Goal: Transaction & Acquisition: Purchase product/service

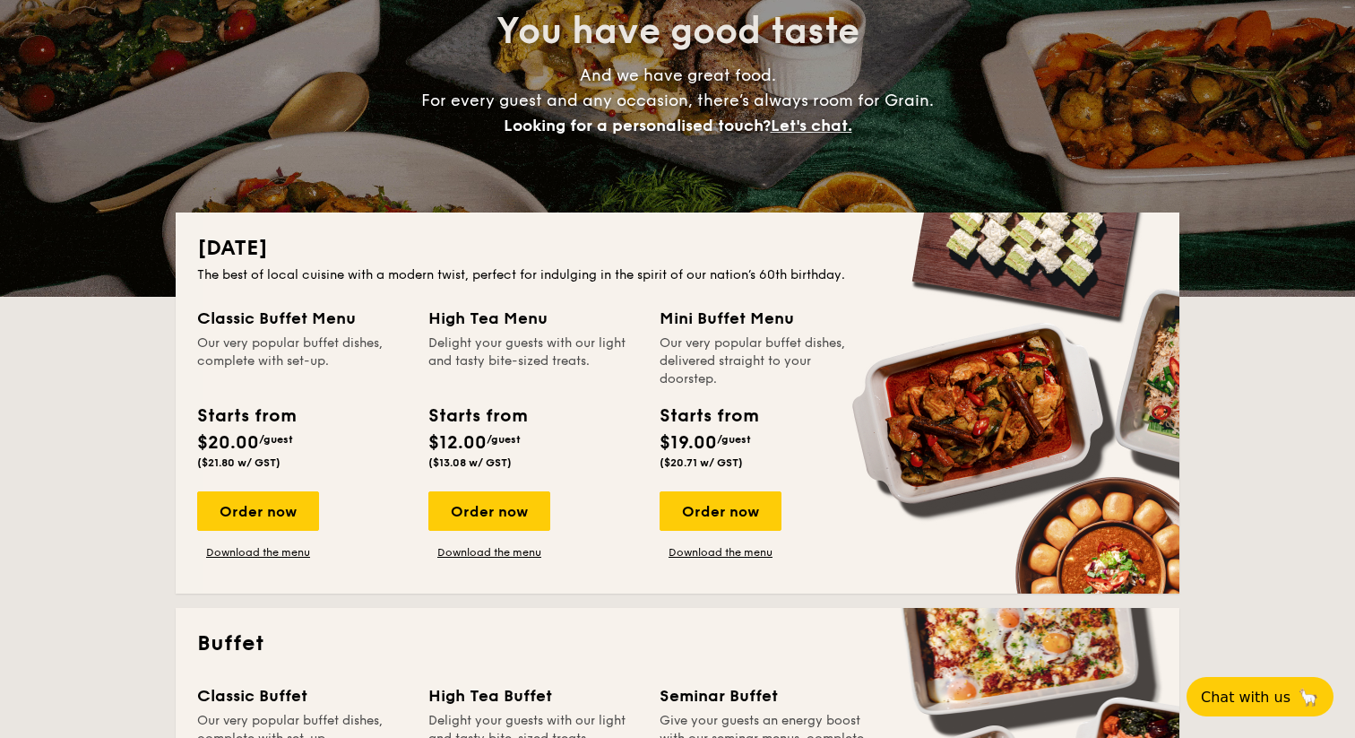
scroll to position [279, 0]
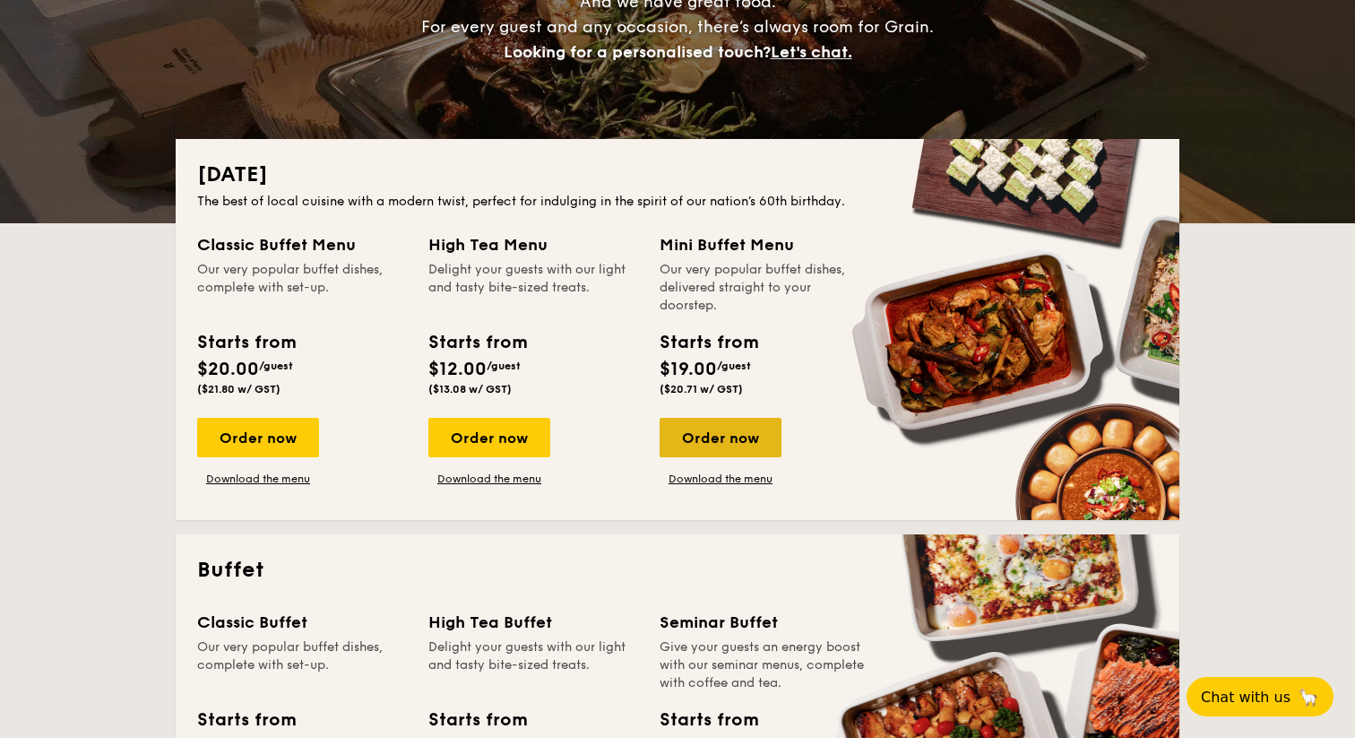
click at [741, 443] on div "Order now" at bounding box center [721, 437] width 122 height 39
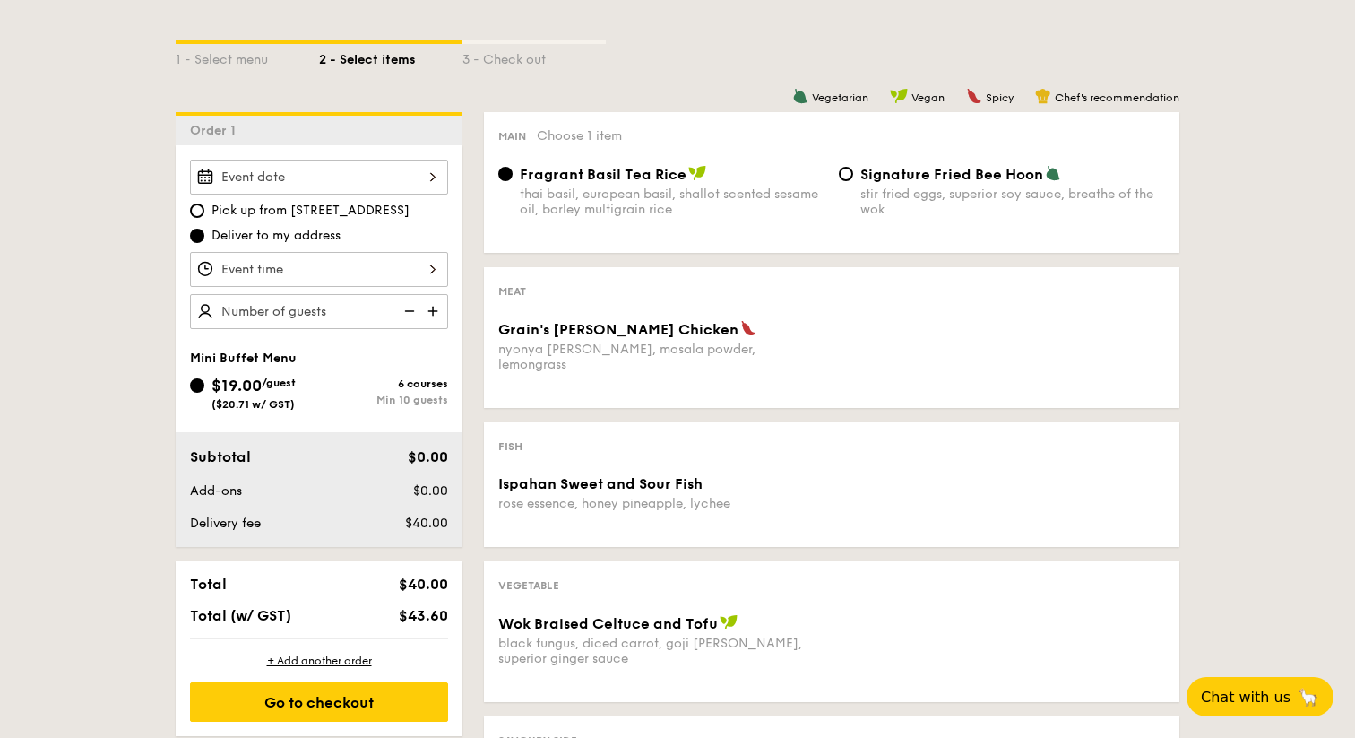
scroll to position [401, 0]
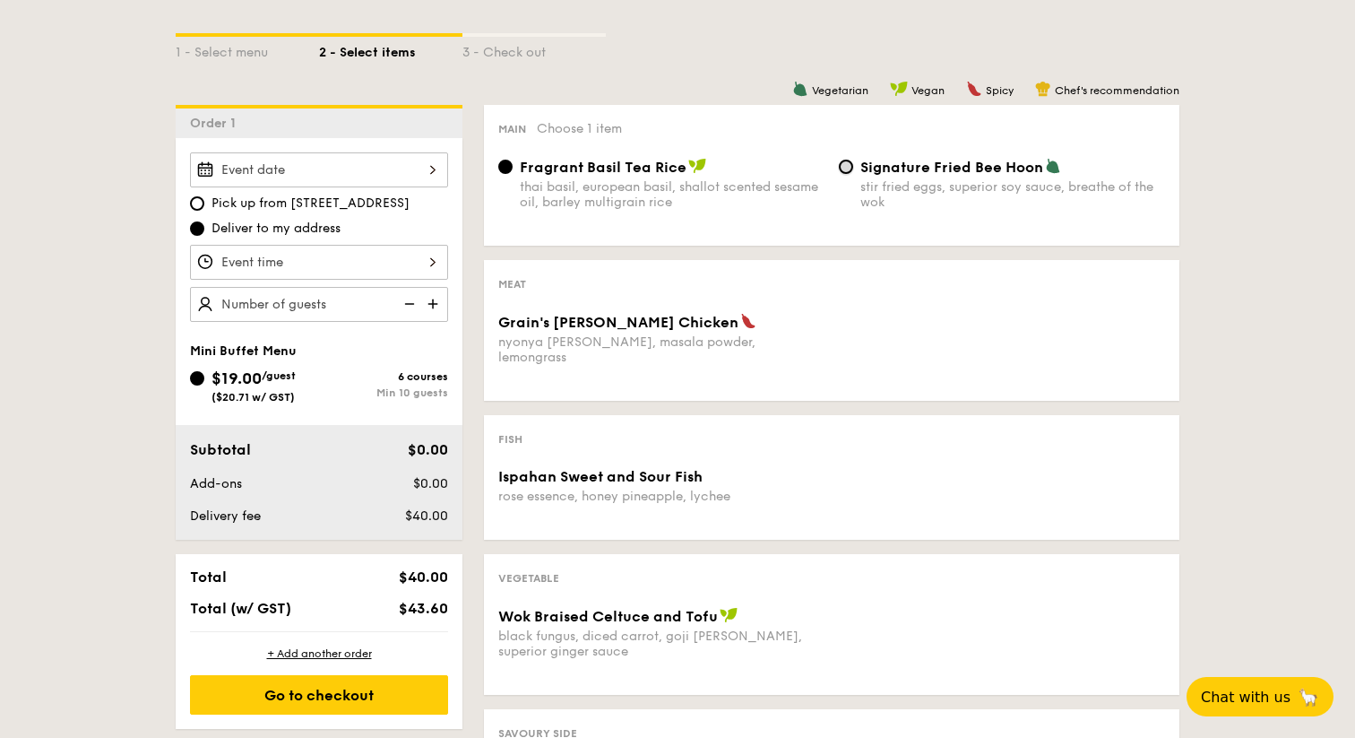
click at [852, 167] on input "Signature Fried Bee Hoon stir fried eggs, superior soy sauce, breathe of the wok" at bounding box center [846, 167] width 14 height 14
radio input "true"
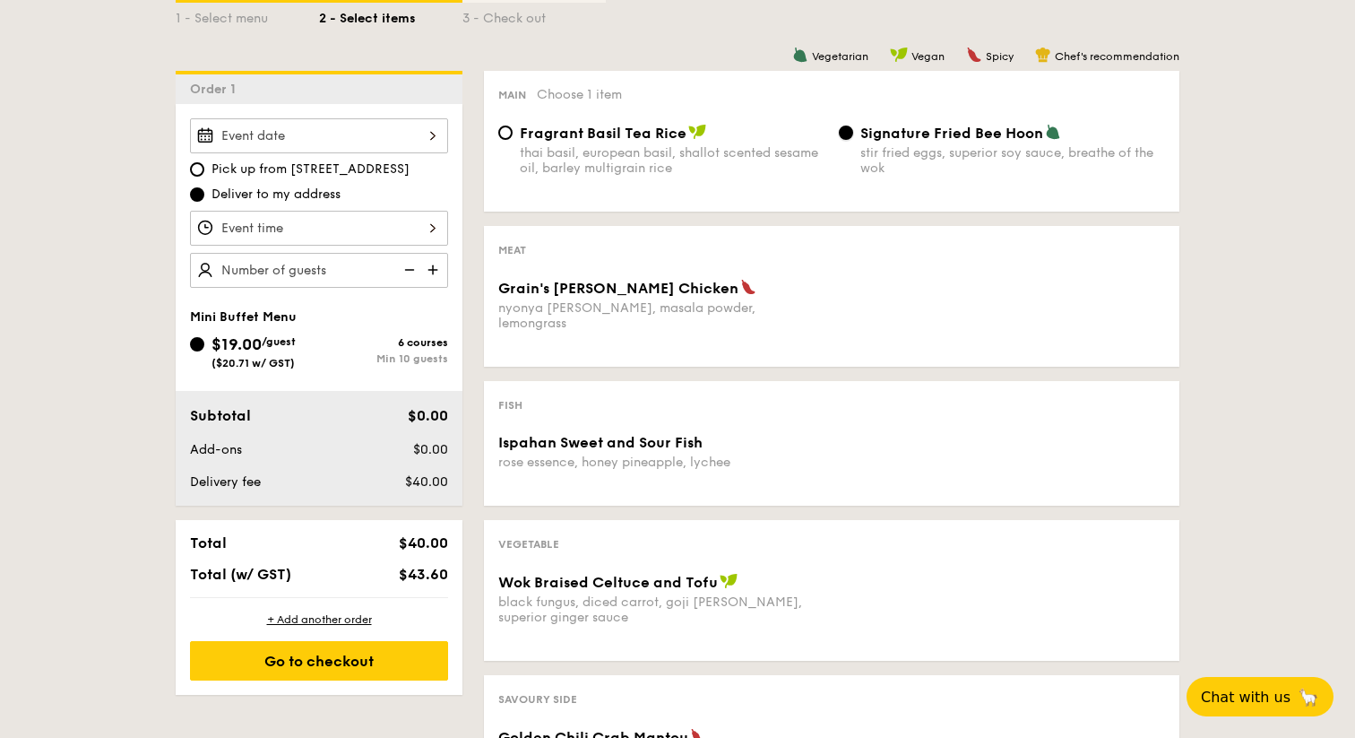
scroll to position [390, 0]
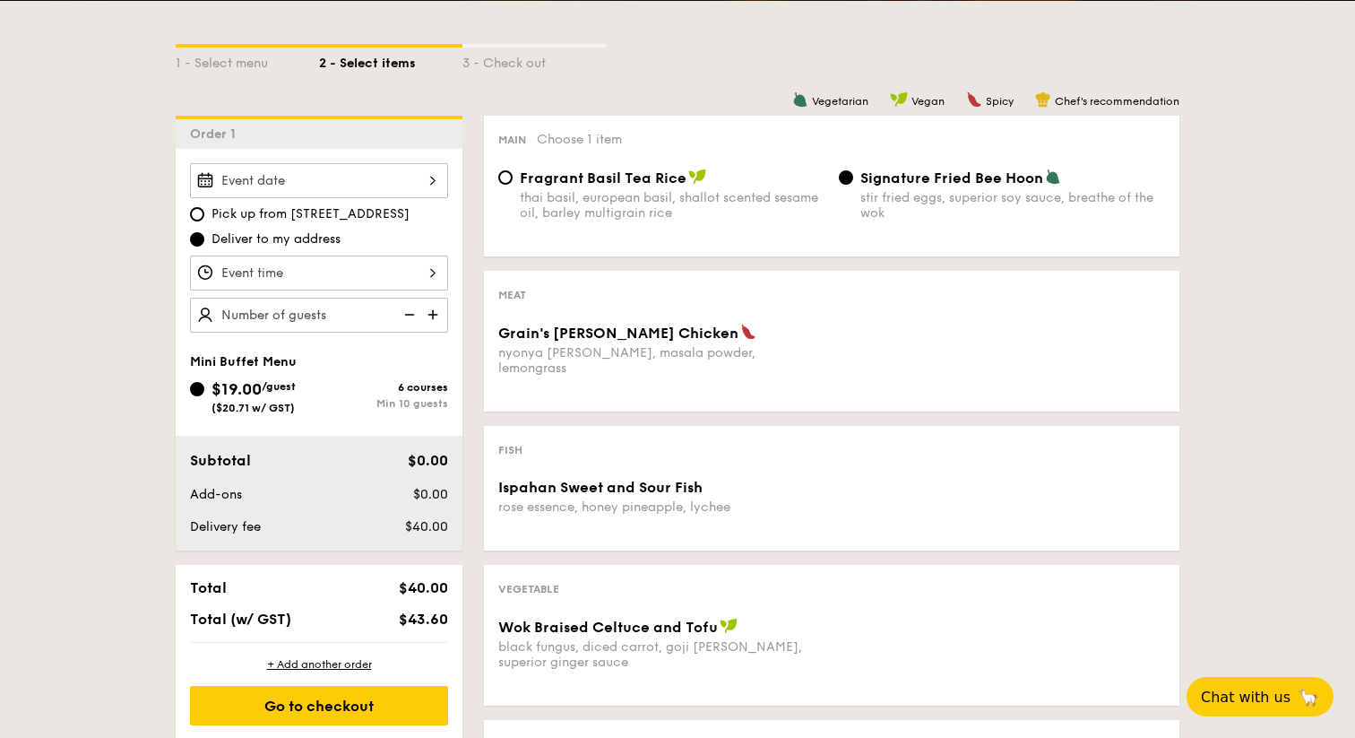
click at [444, 313] on img at bounding box center [434, 315] width 27 height 34
click at [431, 311] on img at bounding box center [434, 315] width 27 height 34
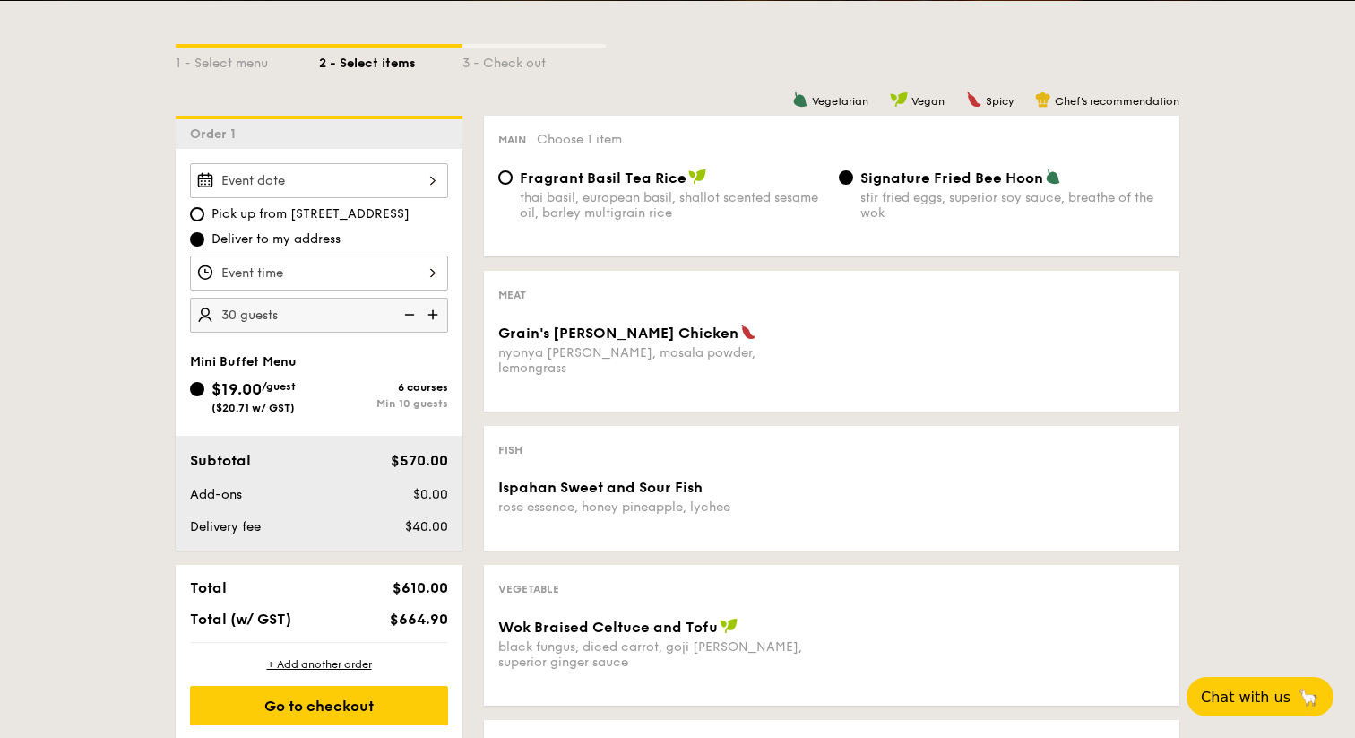
click at [431, 311] on img at bounding box center [434, 315] width 27 height 34
click at [401, 316] on img at bounding box center [407, 315] width 27 height 34
type input "20 guests"
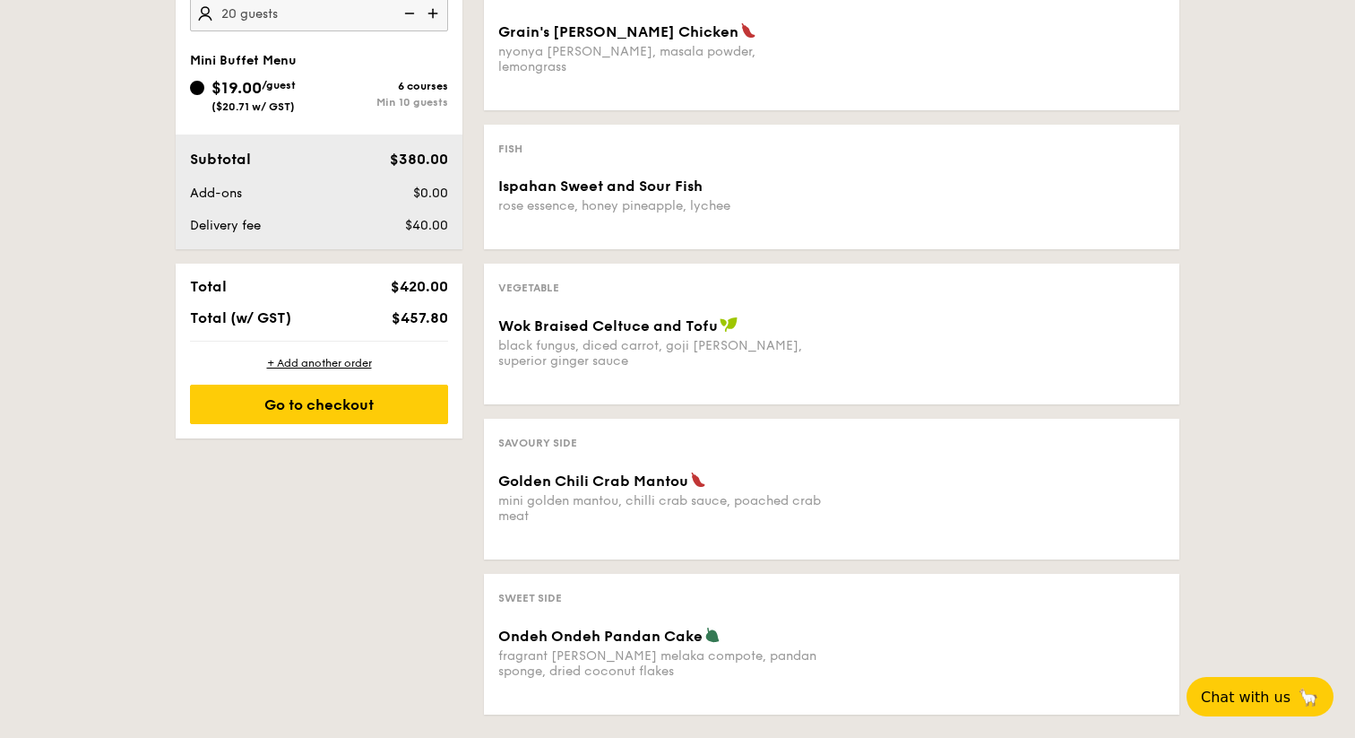
scroll to position [0, 0]
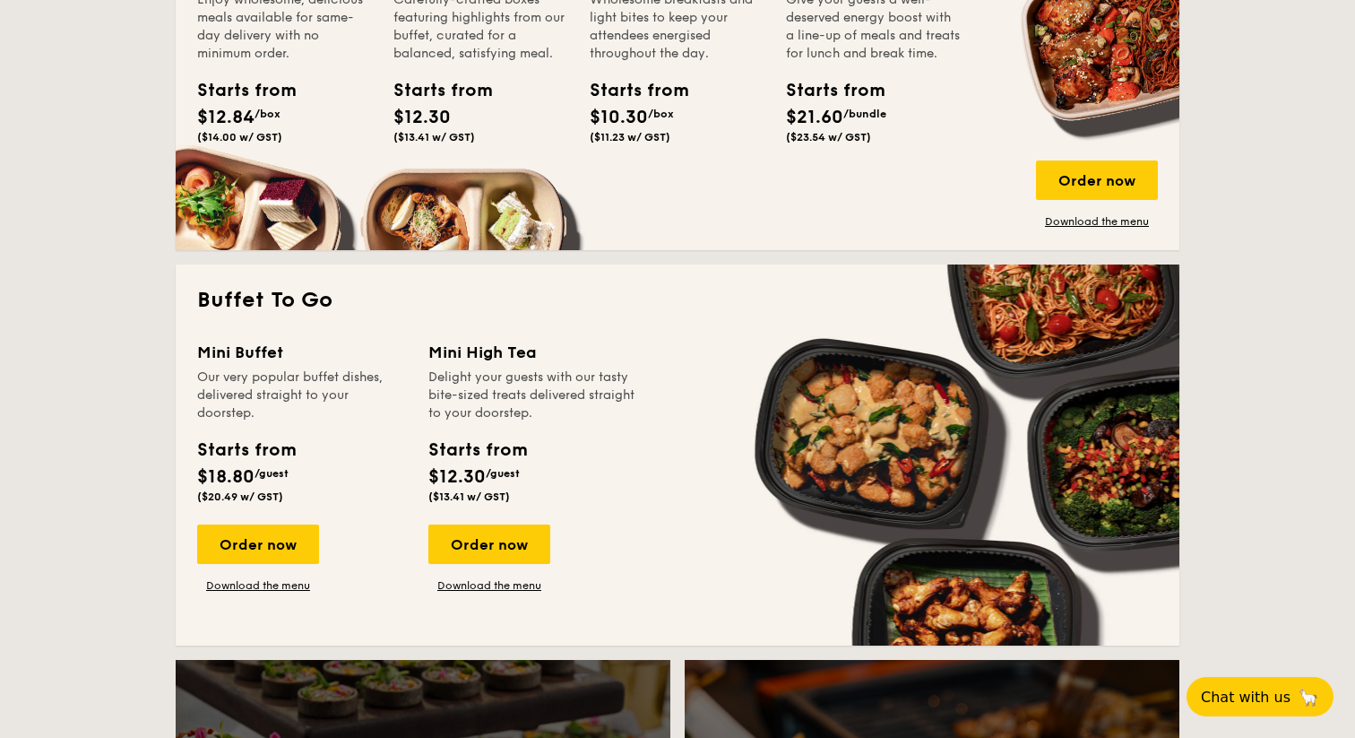
scroll to position [1396, 0]
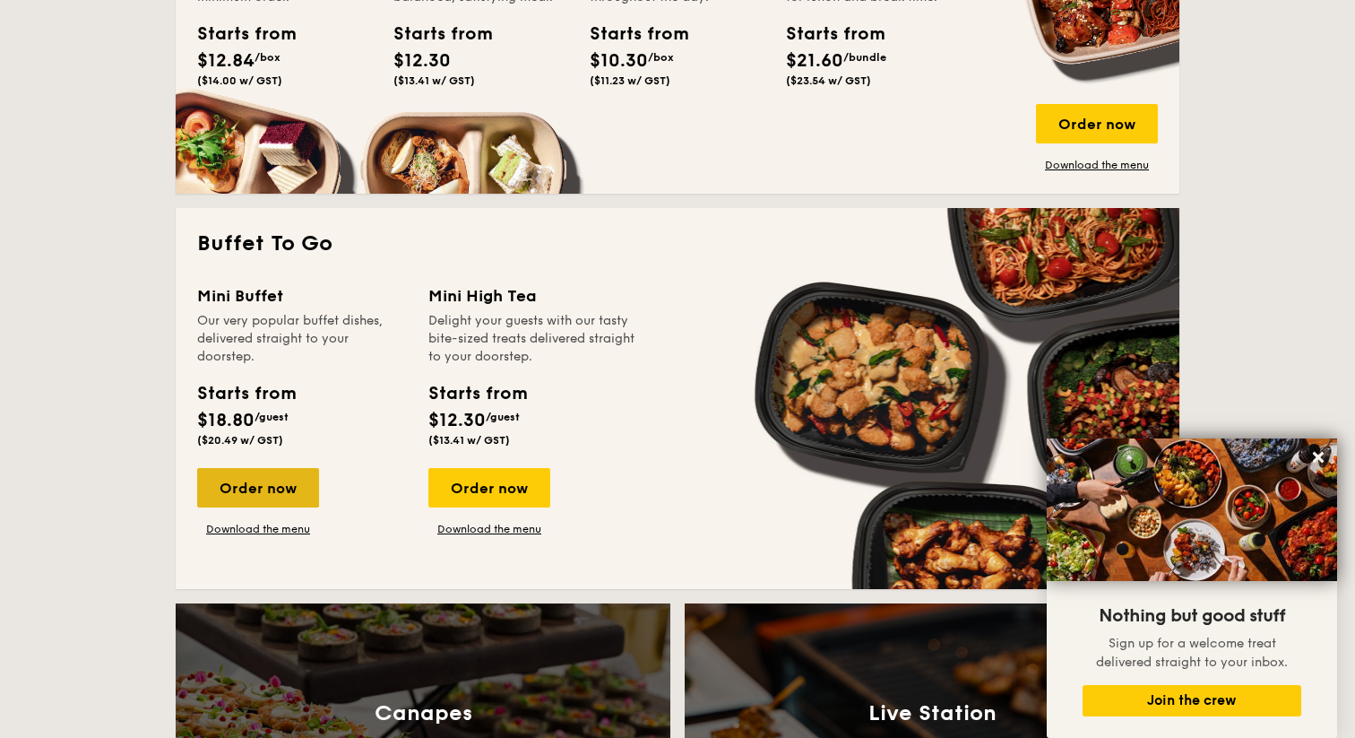
click at [298, 495] on div "Order now" at bounding box center [258, 487] width 122 height 39
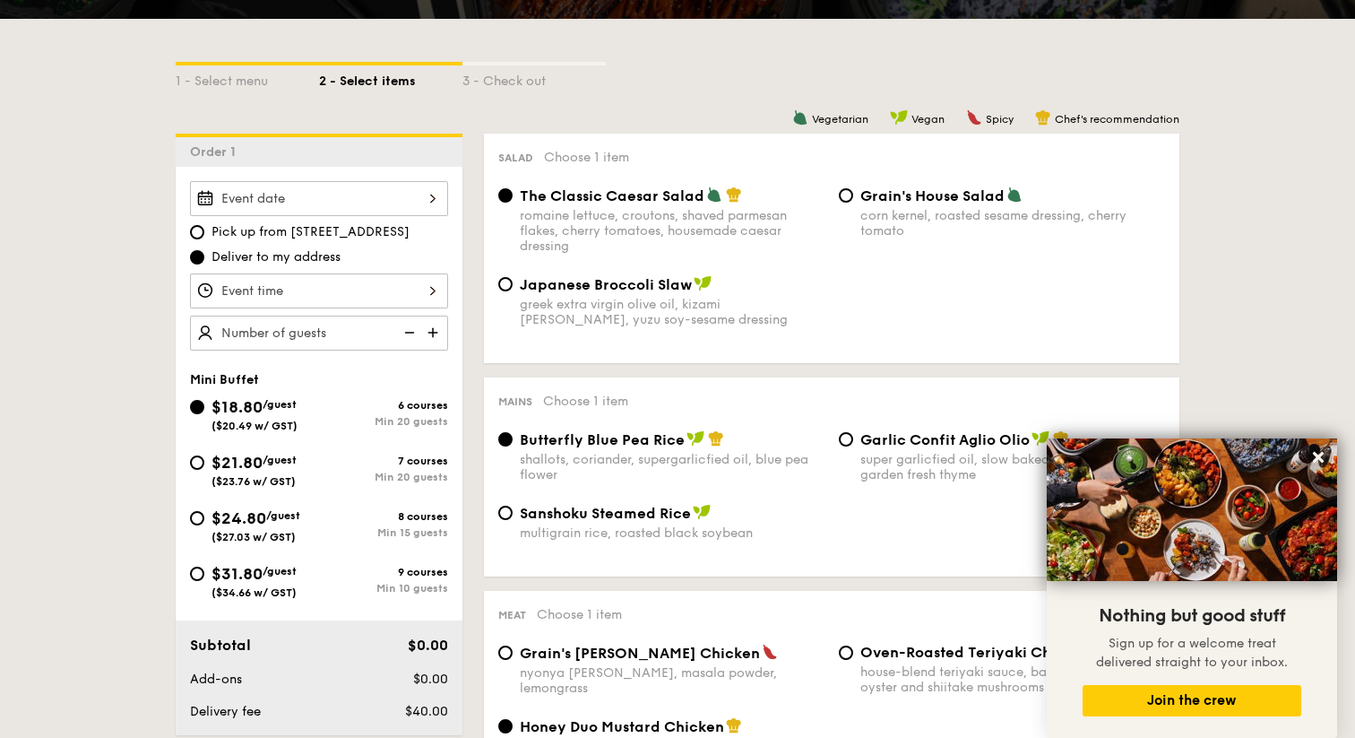
scroll to position [369, 0]
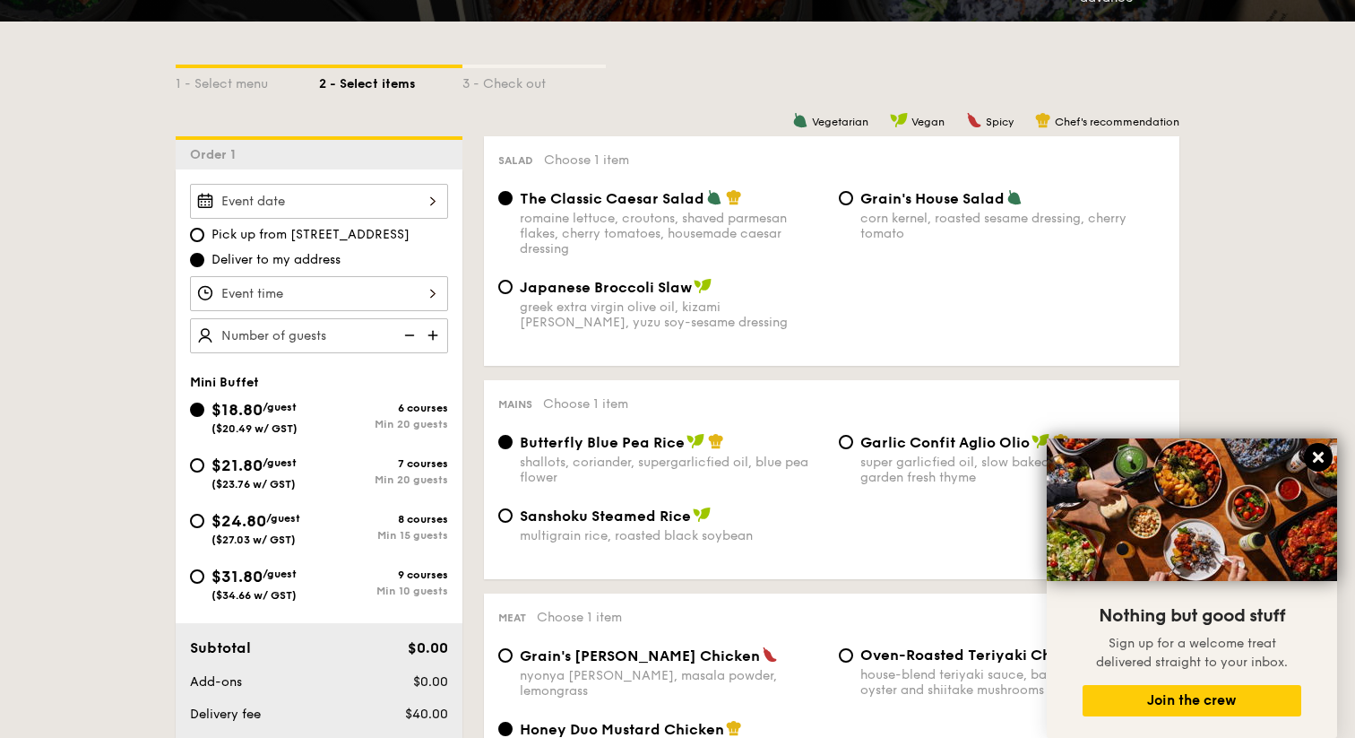
click at [1318, 456] on icon at bounding box center [1318, 457] width 11 height 11
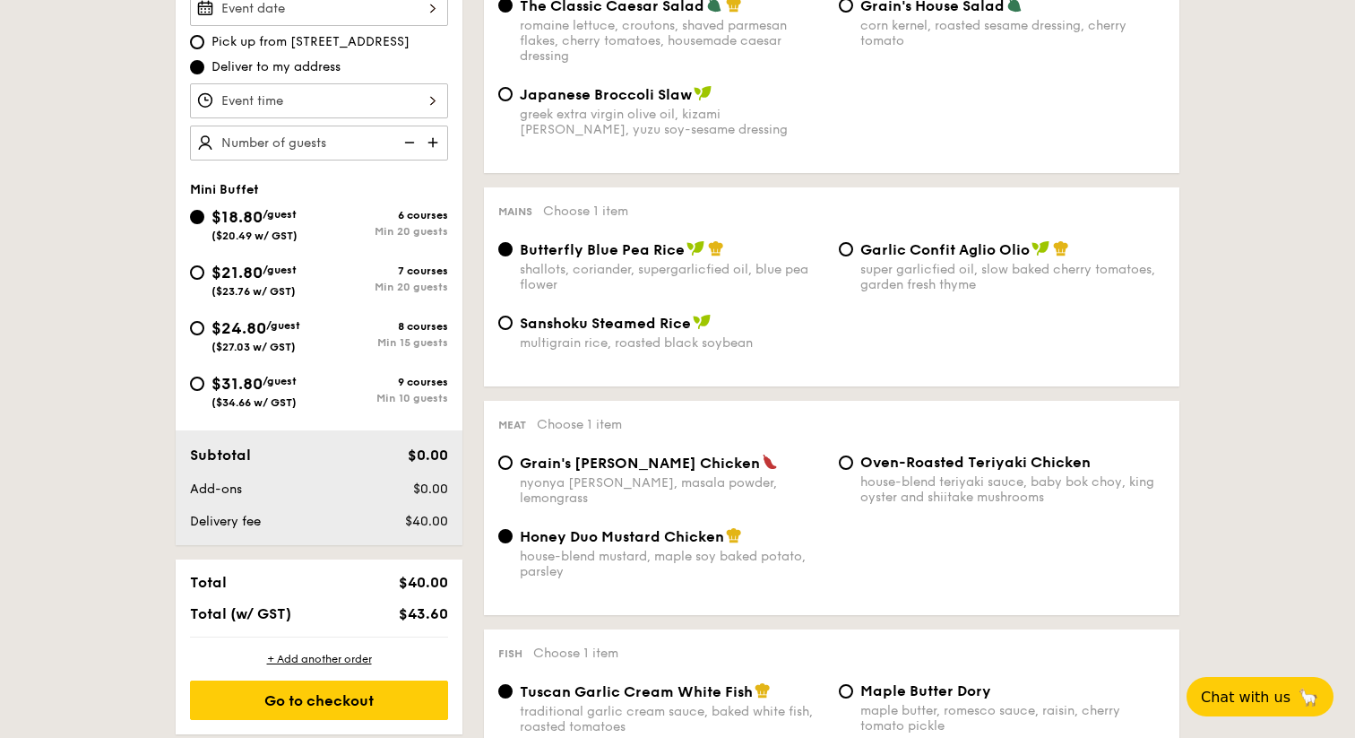
scroll to position [581, 0]
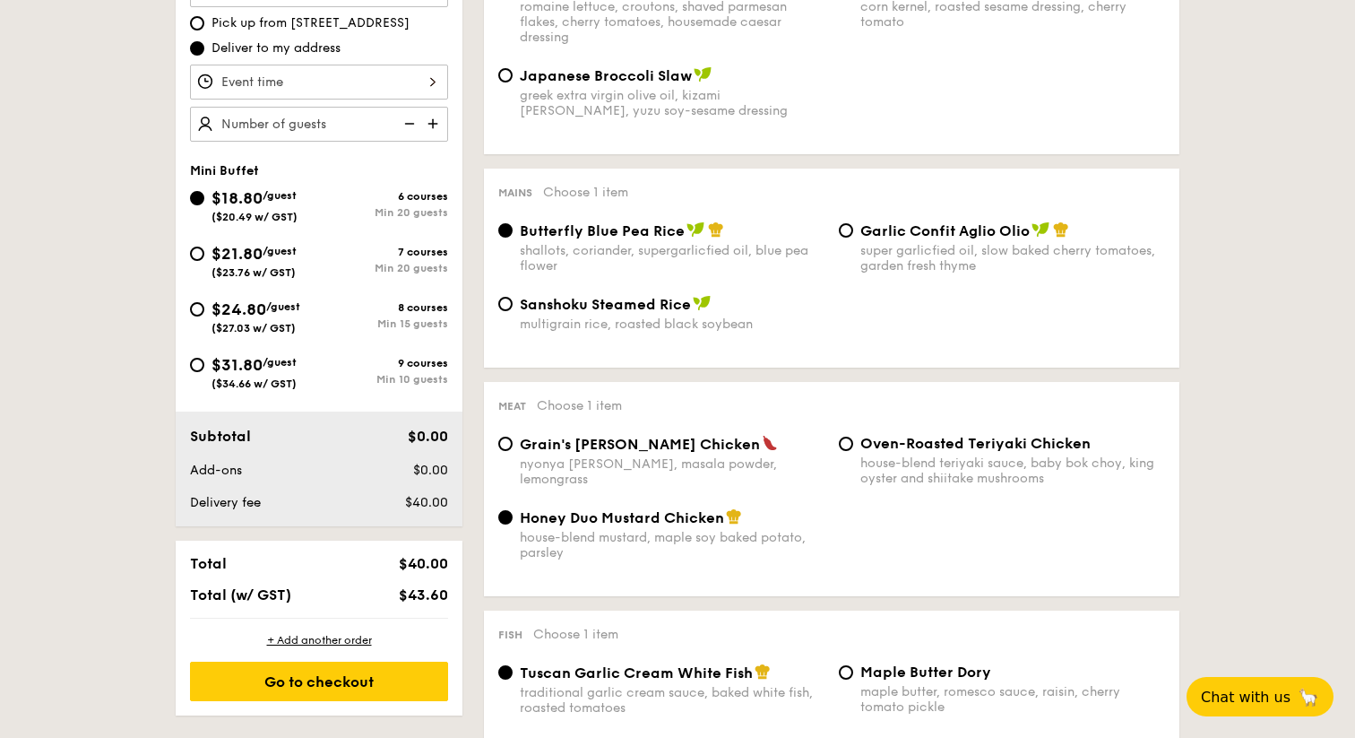
click at [498, 454] on div "Grain's [PERSON_NAME] Chicken nyonya [PERSON_NAME], masala powder, lemongrass" at bounding box center [661, 461] width 341 height 52
click at [509, 446] on input "Grain's [PERSON_NAME] Chicken nyonya [PERSON_NAME], masala powder, lemongrass" at bounding box center [505, 444] width 14 height 14
radio input "true"
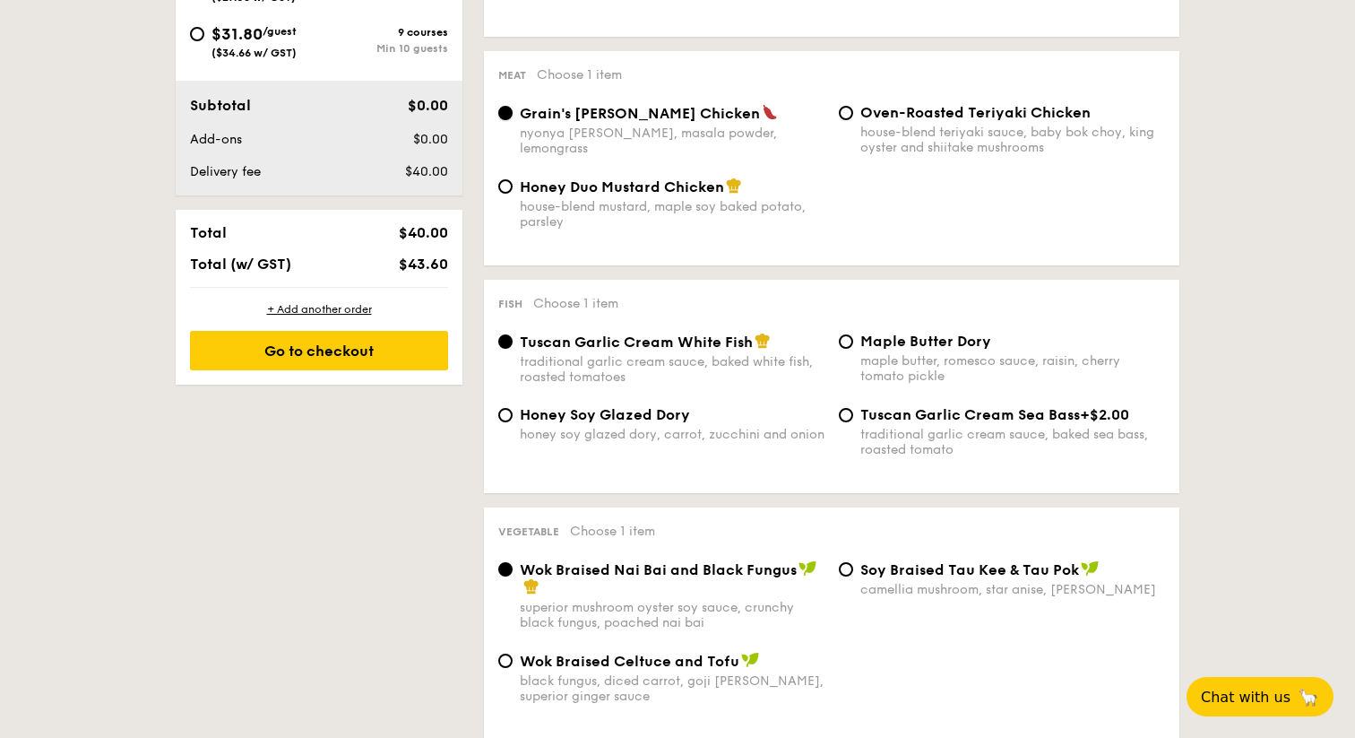
scroll to position [969, 0]
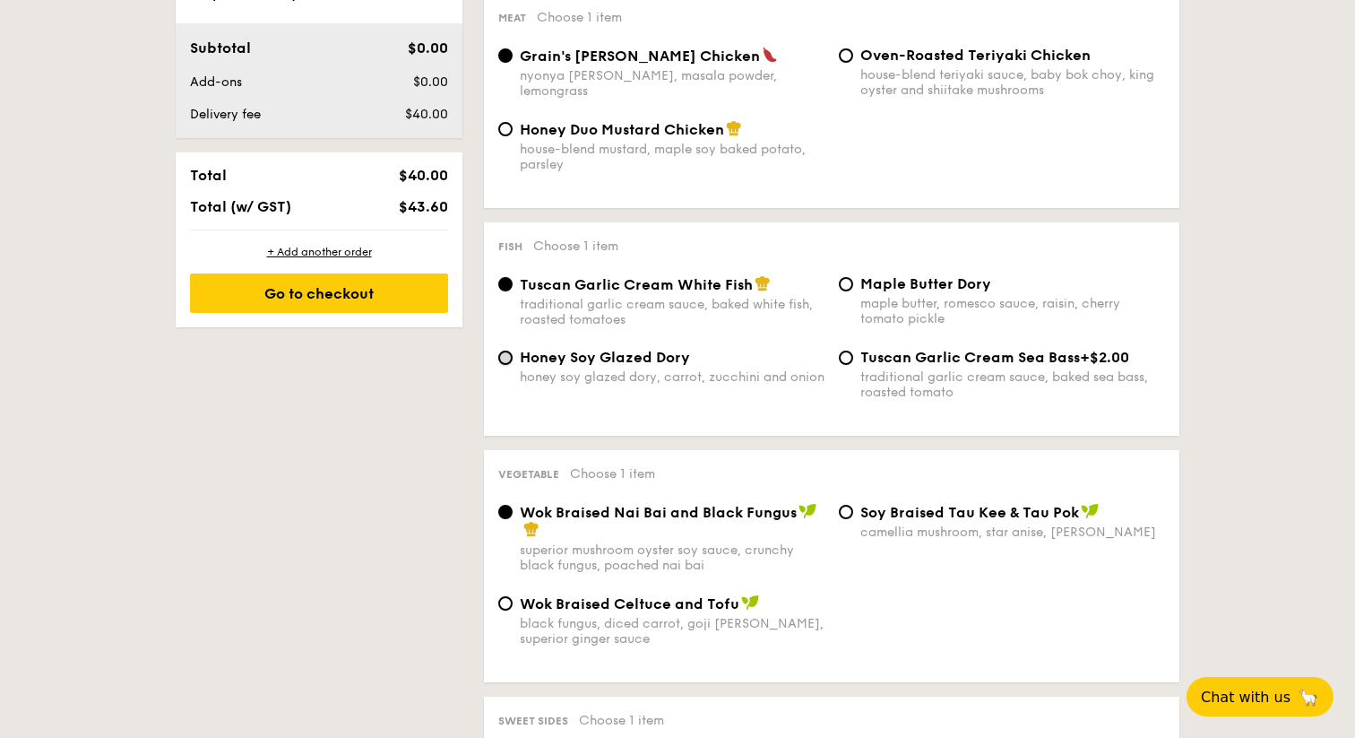
click at [506, 360] on input "Honey Soy Glazed Dory honey soy glazed dory, carrot, zucchini and onion" at bounding box center [505, 358] width 14 height 14
radio input "true"
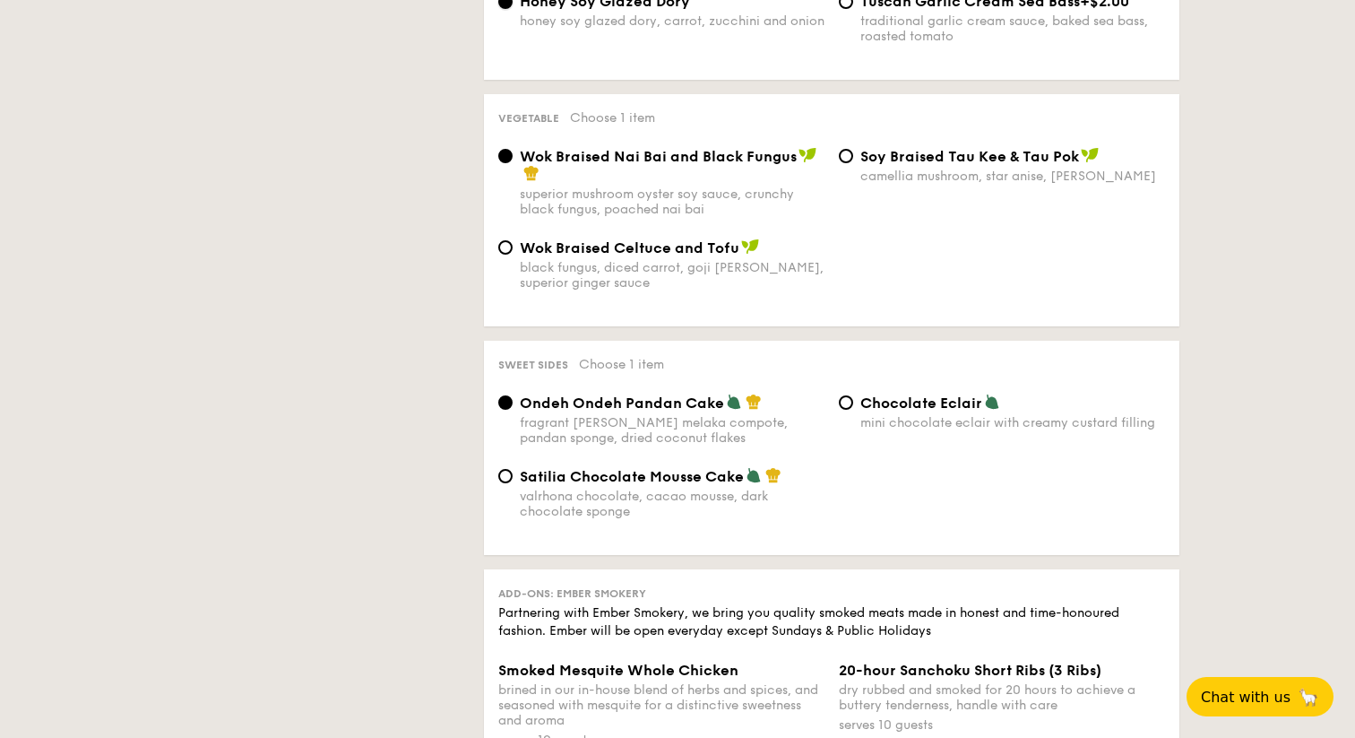
scroll to position [1398, 0]
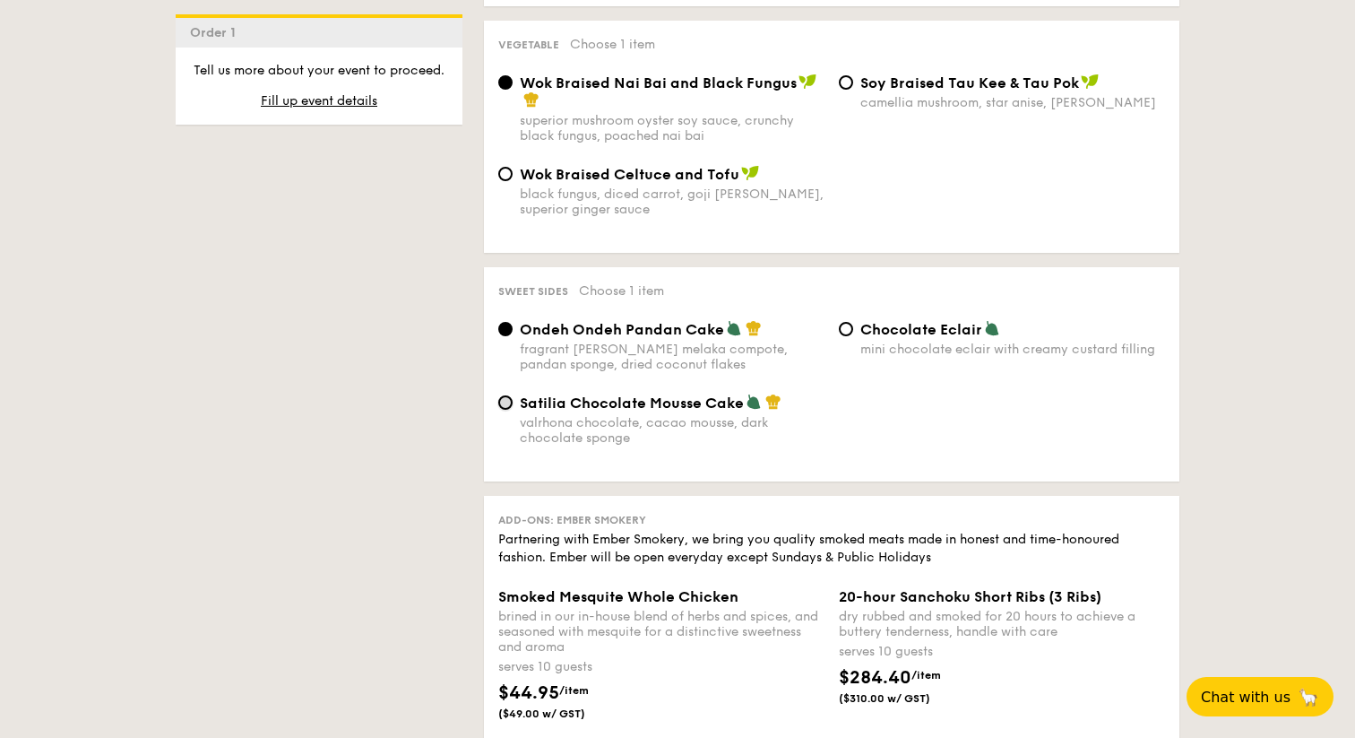
click at [505, 410] on input "Satilia Chocolate Mousse Cake valrhona chocolate, cacao mousse, dark chocolate …" at bounding box center [505, 402] width 14 height 14
radio input "true"
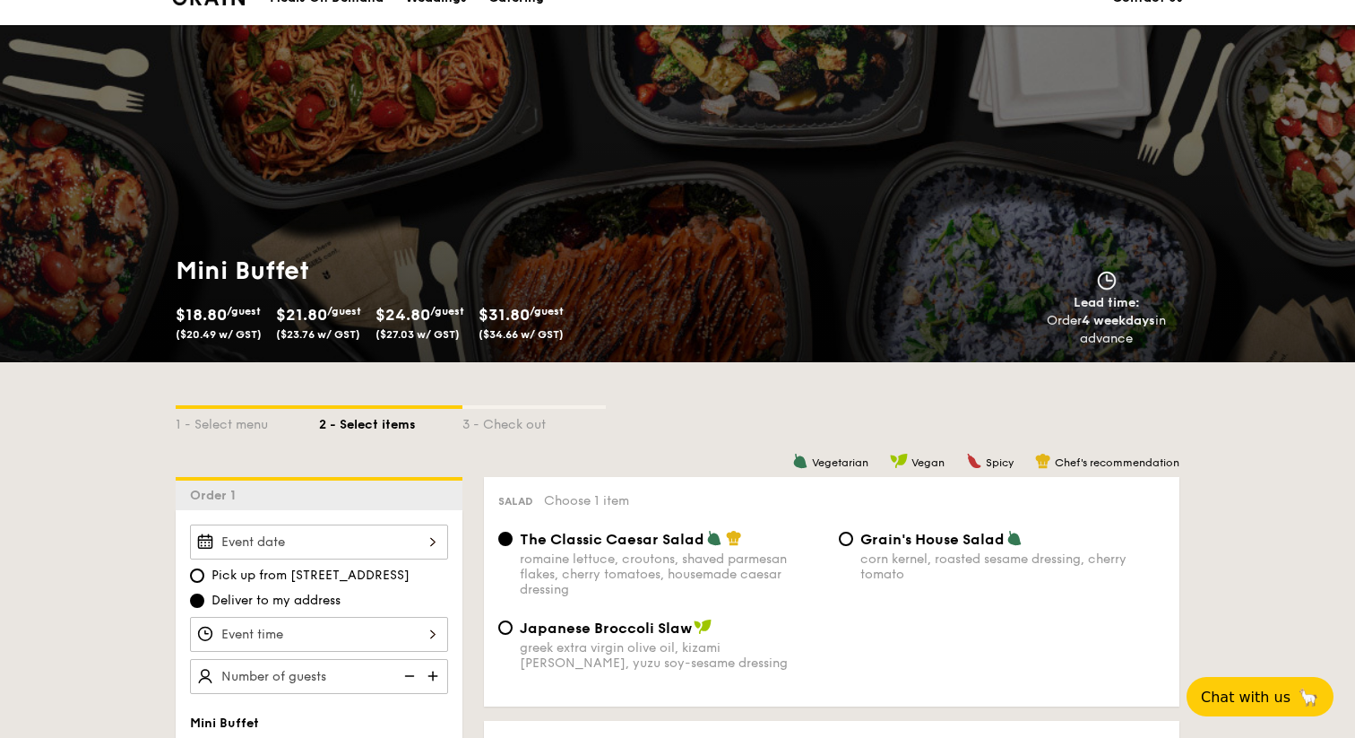
scroll to position [0, 0]
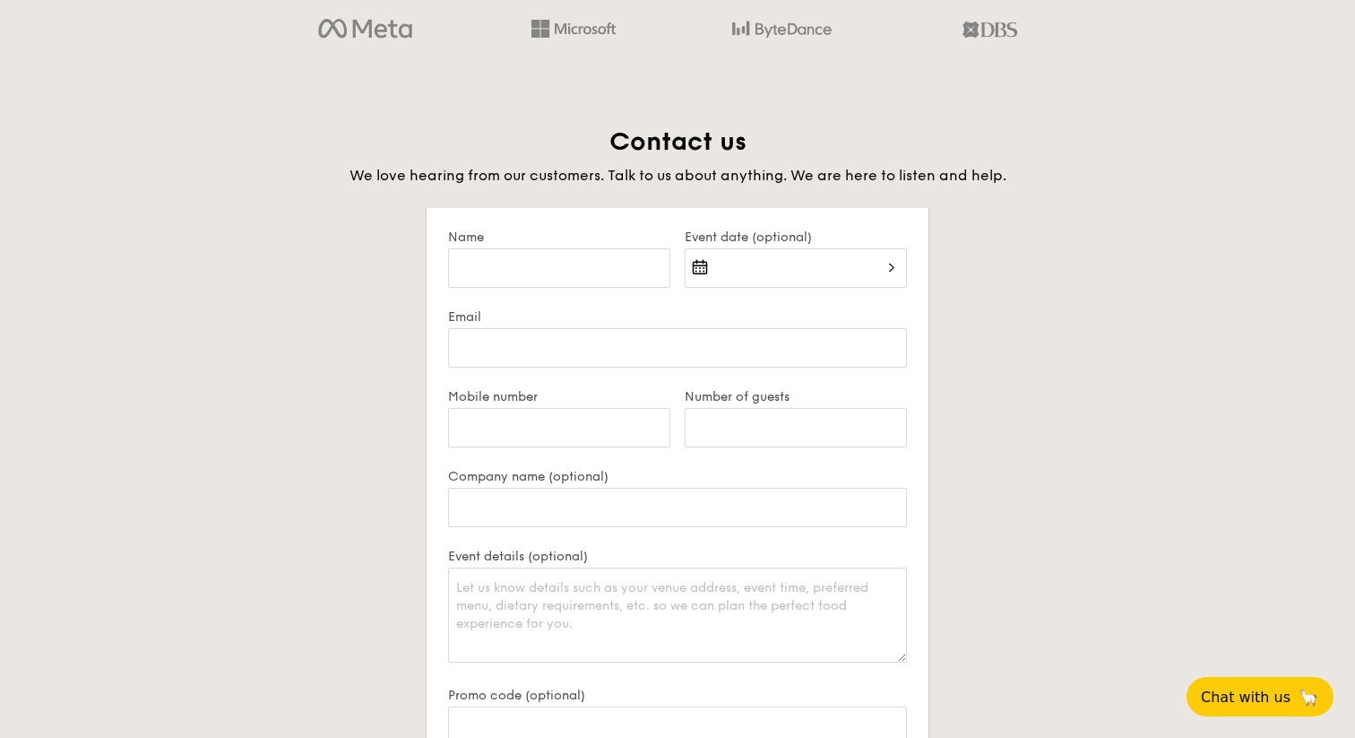
scroll to position [3355, 0]
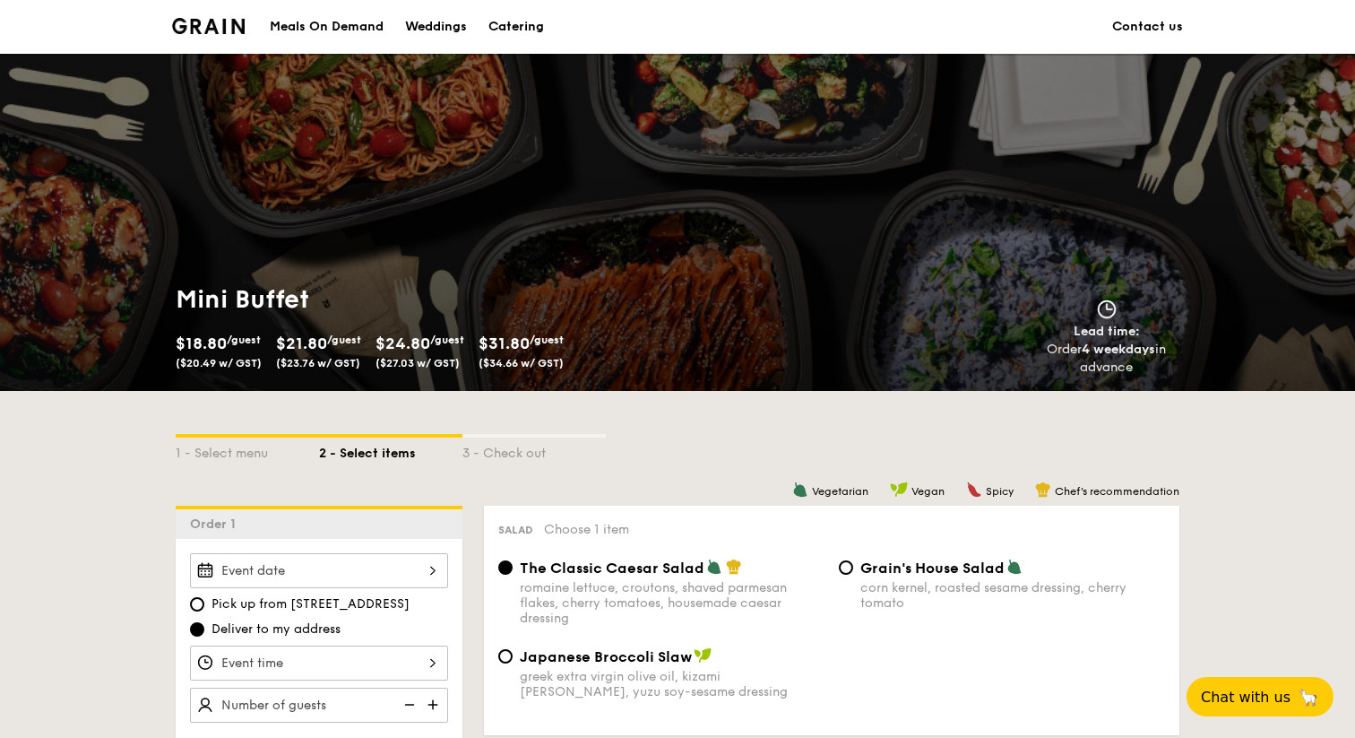
click at [348, 27] on div "Meals On Demand" at bounding box center [327, 27] width 114 height 54
